Goal: Task Accomplishment & Management: Use online tool/utility

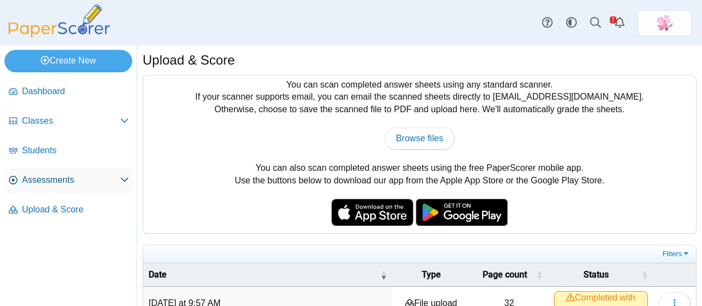
click at [60, 177] on span "Assessments" at bounding box center [71, 180] width 98 height 12
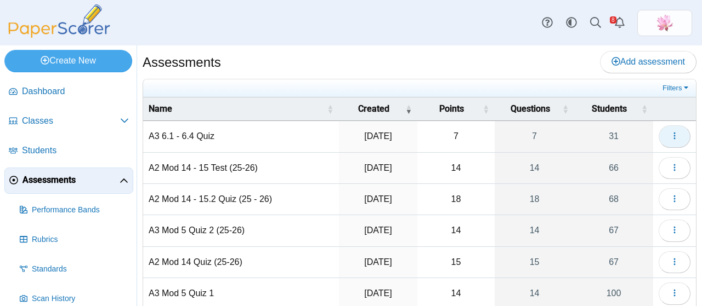
click at [672, 131] on button "button" at bounding box center [674, 137] width 32 height 22
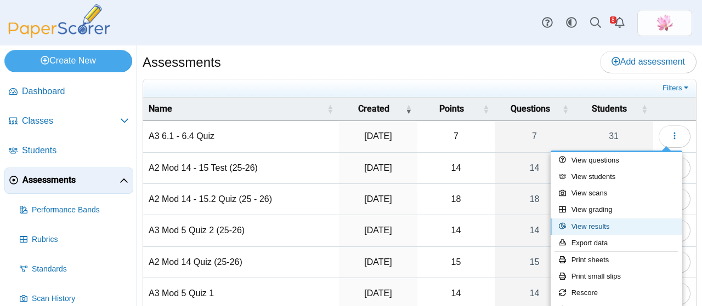
click at [615, 221] on link "View results" at bounding box center [616, 227] width 132 height 16
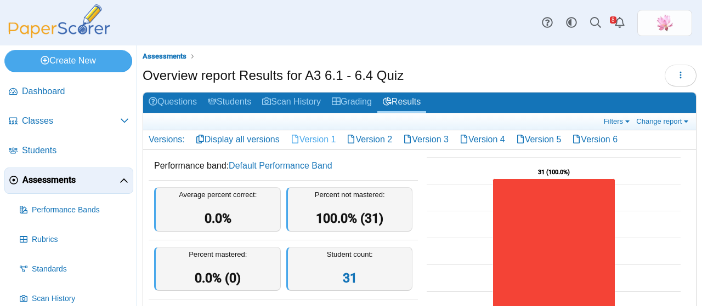
click at [319, 141] on link "Version 1" at bounding box center [313, 139] width 56 height 19
click at [676, 74] on icon "button" at bounding box center [680, 75] width 9 height 9
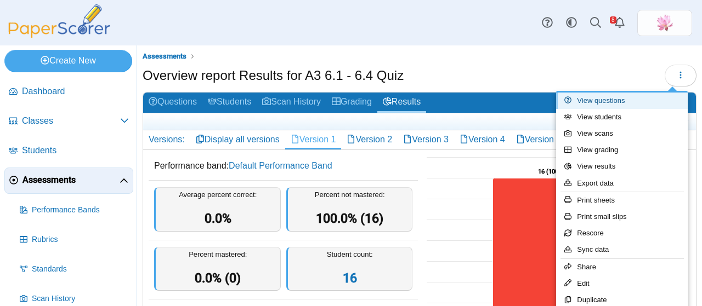
click at [632, 96] on link "View questions" at bounding box center [622, 101] width 132 height 16
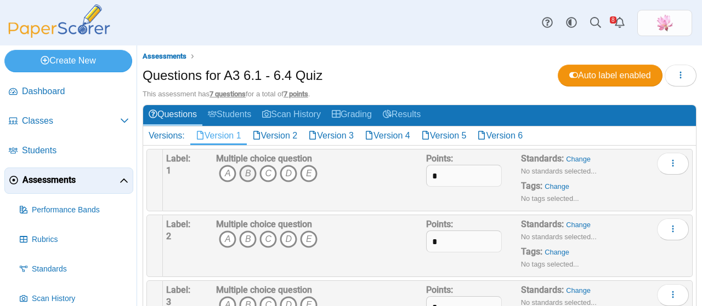
click at [246, 169] on icon "B" at bounding box center [248, 174] width 18 height 18
click at [231, 238] on icon "A" at bounding box center [228, 240] width 18 height 18
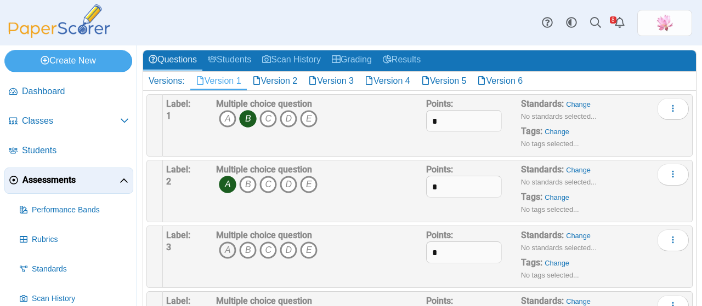
click at [233, 249] on icon "A" at bounding box center [228, 251] width 18 height 18
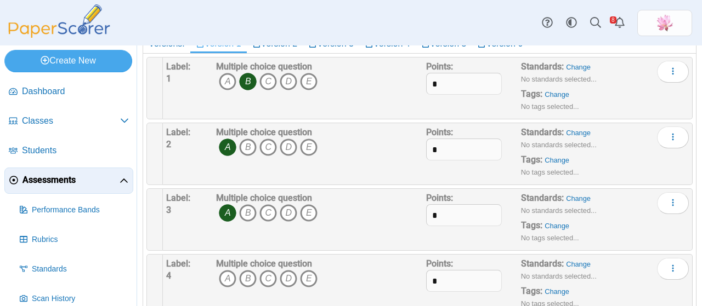
scroll to position [110, 0]
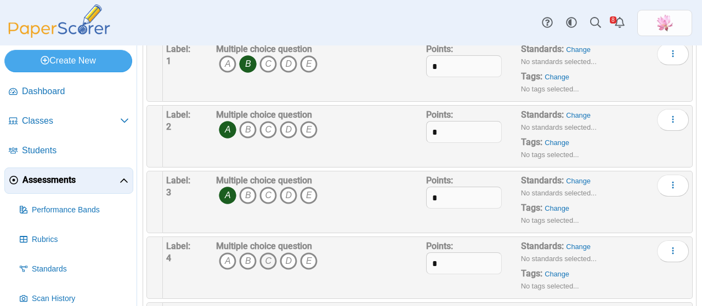
click at [274, 258] on icon "C" at bounding box center [268, 262] width 18 height 18
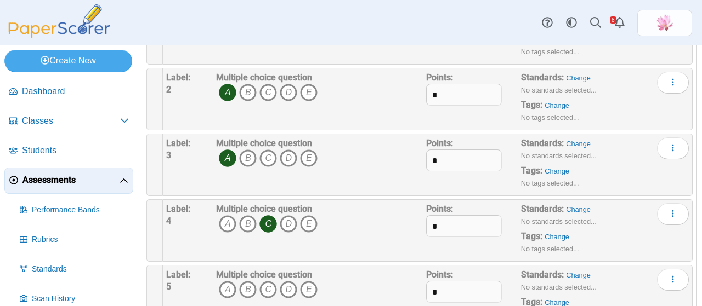
scroll to position [164, 0]
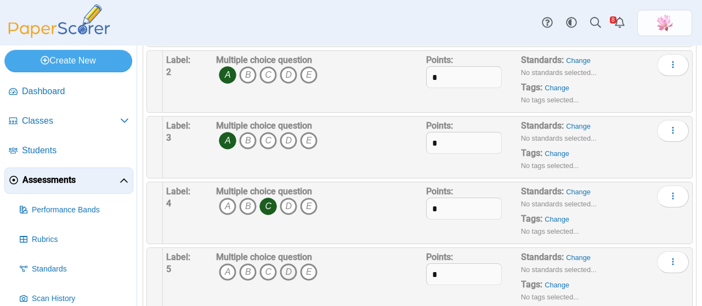
click at [282, 271] on icon "D" at bounding box center [289, 273] width 18 height 18
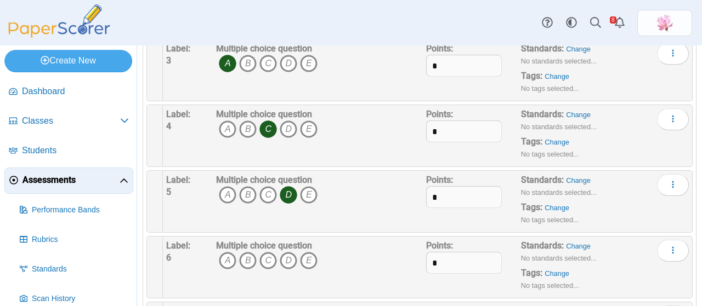
scroll to position [274, 0]
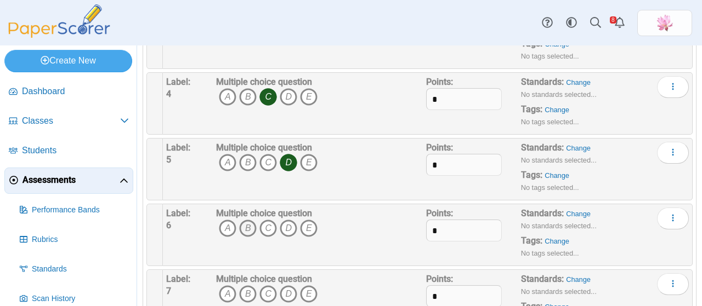
click at [247, 233] on icon "B" at bounding box center [248, 229] width 18 height 18
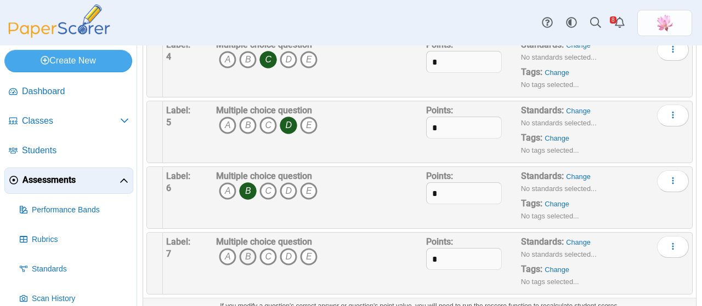
scroll to position [329, 0]
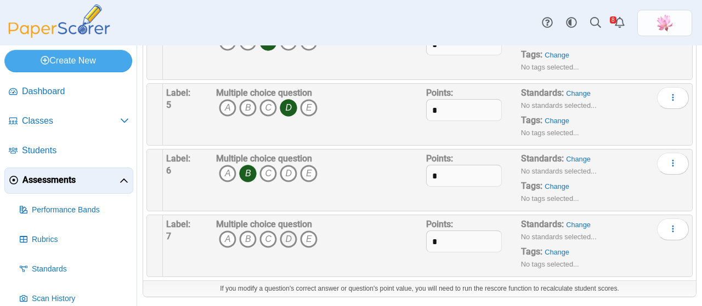
click at [291, 240] on icon "D" at bounding box center [289, 240] width 18 height 18
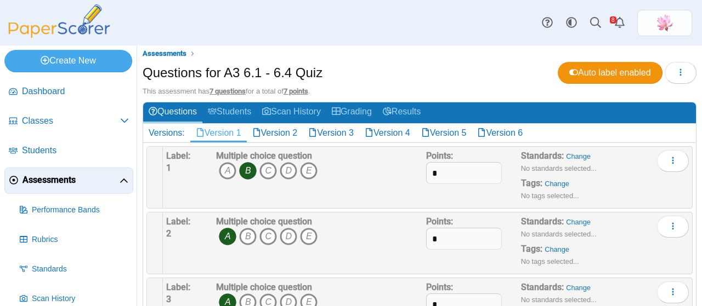
scroll to position [0, 0]
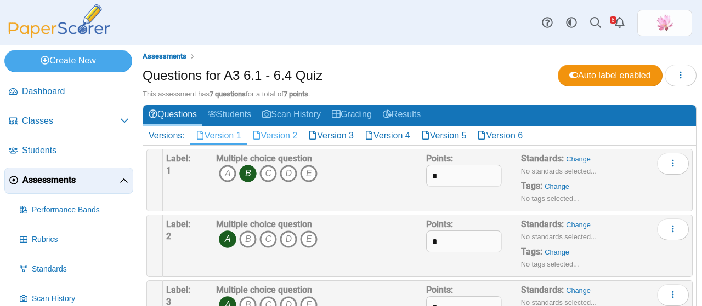
click at [286, 139] on link "Version 2" at bounding box center [275, 136] width 56 height 19
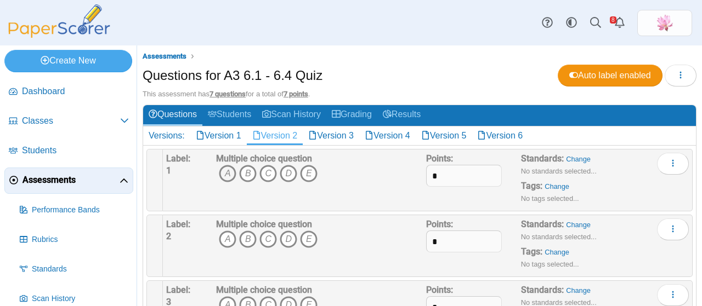
click at [228, 168] on icon "A" at bounding box center [228, 174] width 18 height 18
click at [307, 237] on icon "E" at bounding box center [309, 240] width 18 height 18
click at [272, 299] on icon "C" at bounding box center [268, 306] width 18 height 18
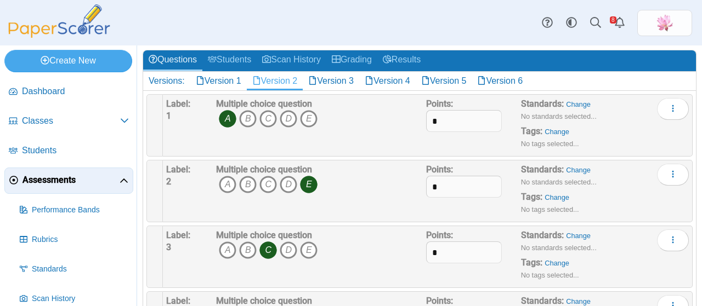
scroll to position [110, 0]
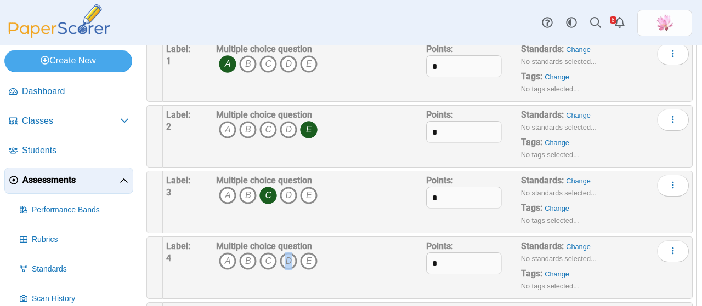
click at [288, 259] on icon "D" at bounding box center [289, 262] width 18 height 18
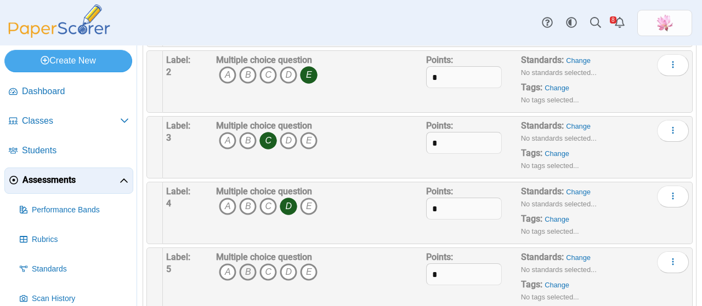
click at [249, 269] on icon "B" at bounding box center [248, 273] width 18 height 18
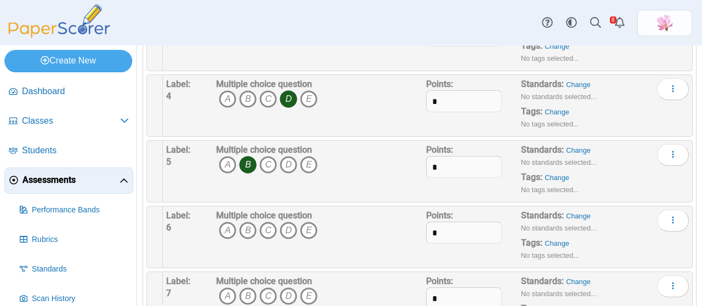
scroll to position [274, 0]
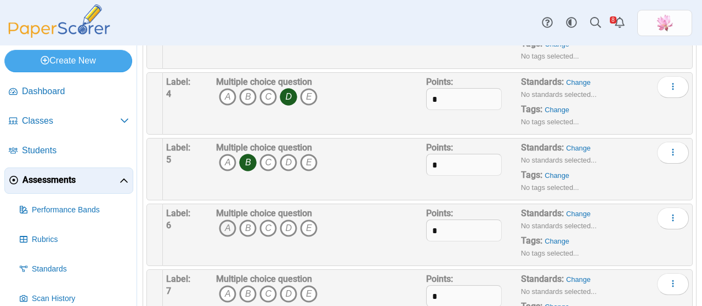
click at [228, 225] on icon "A" at bounding box center [228, 229] width 18 height 18
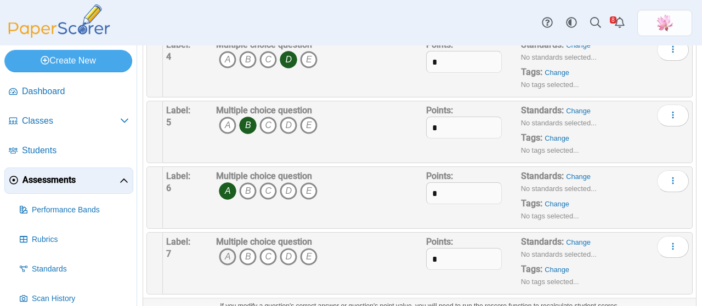
scroll to position [329, 0]
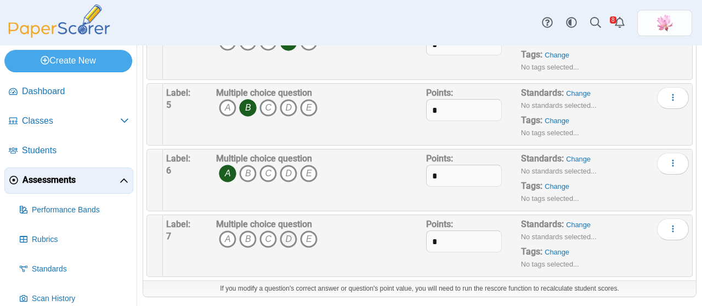
click at [292, 233] on icon "D" at bounding box center [289, 240] width 18 height 18
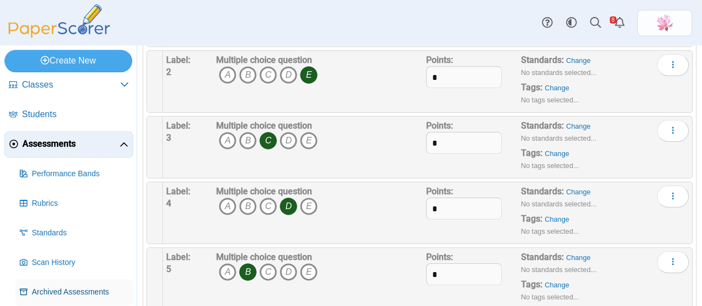
scroll to position [71, 0]
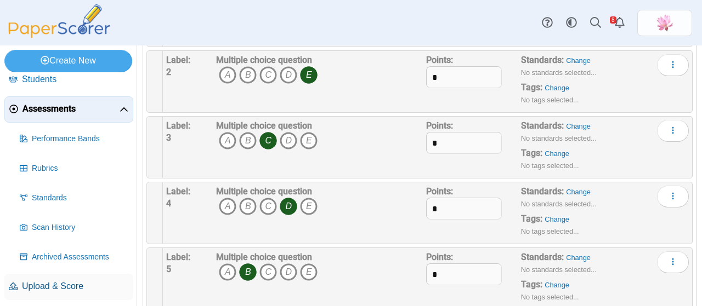
click at [65, 289] on span "Upload & Score" at bounding box center [75, 287] width 107 height 12
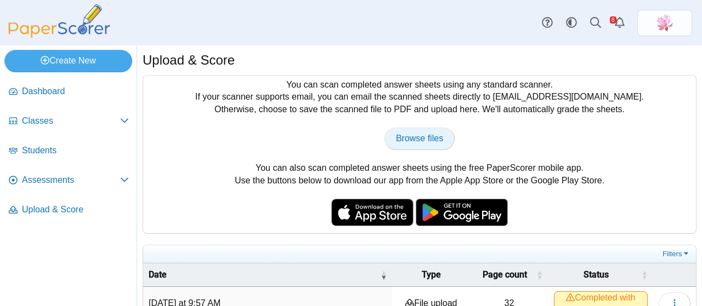
click at [422, 145] on link "Browse files" at bounding box center [419, 139] width 70 height 22
type input "**********"
